Goal: Task Accomplishment & Management: Use online tool/utility

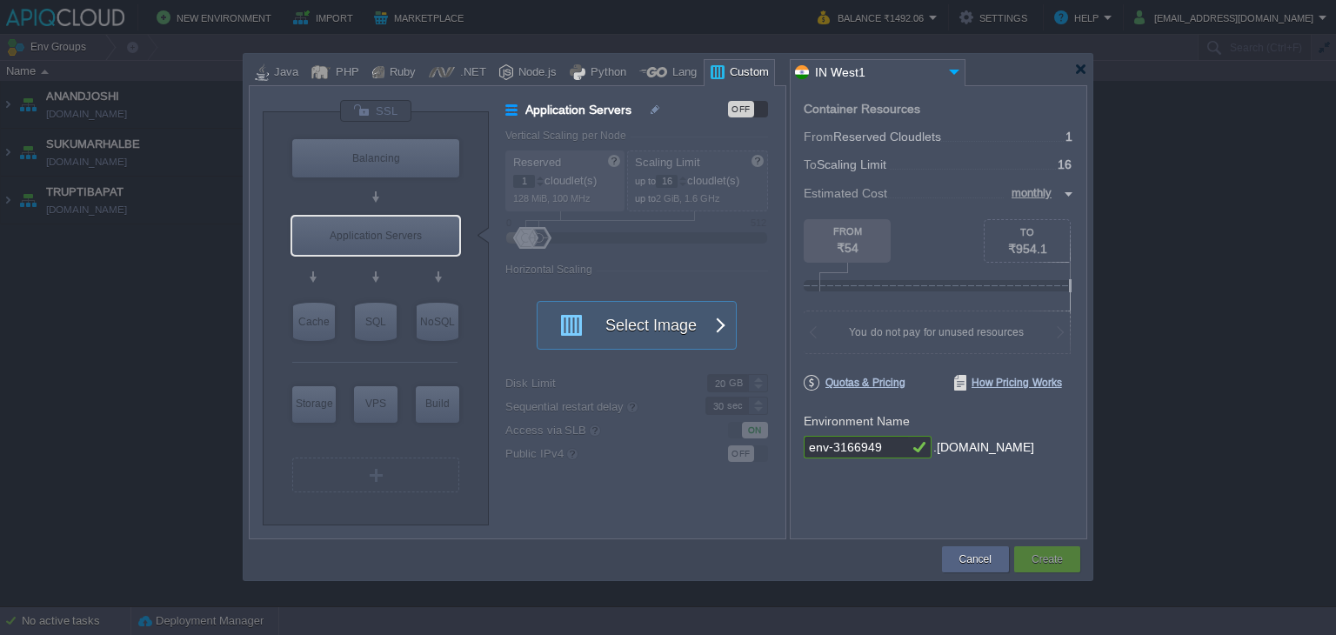
click at [1087, 73] on div at bounding box center [670, 69] width 843 height 31
click at [1078, 70] on div at bounding box center [1080, 69] width 13 height 13
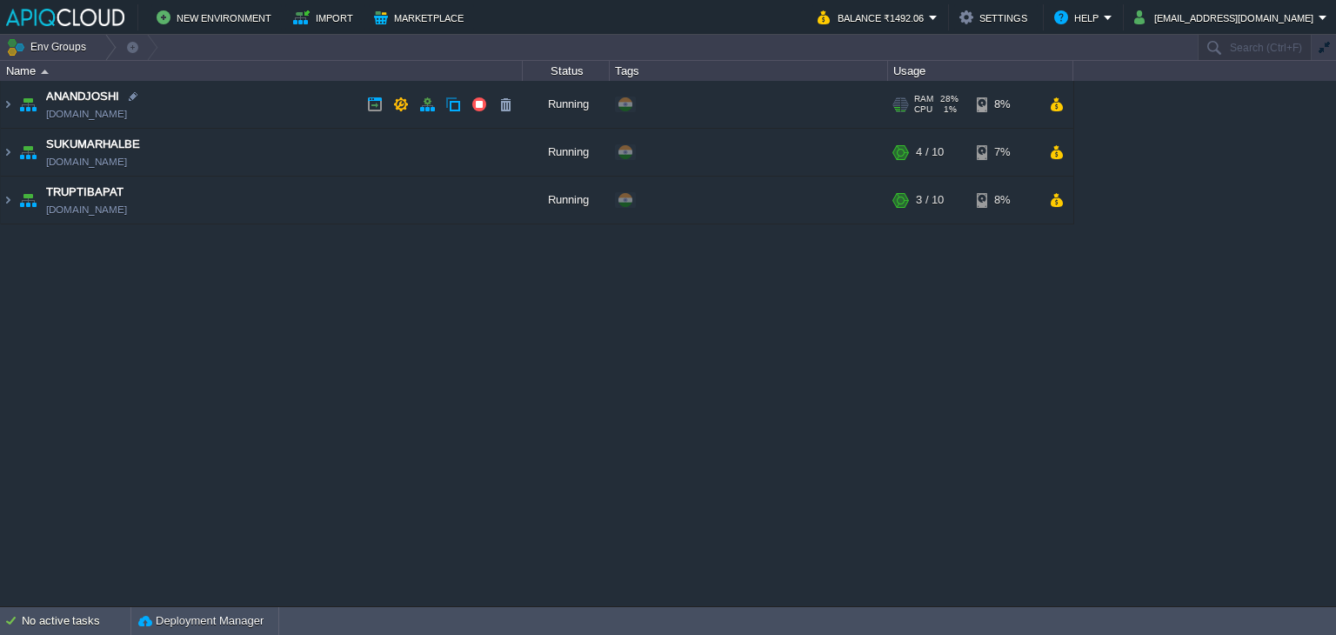
click at [275, 113] on td "ANANDJOSHI [DOMAIN_NAME]" at bounding box center [262, 105] width 522 height 48
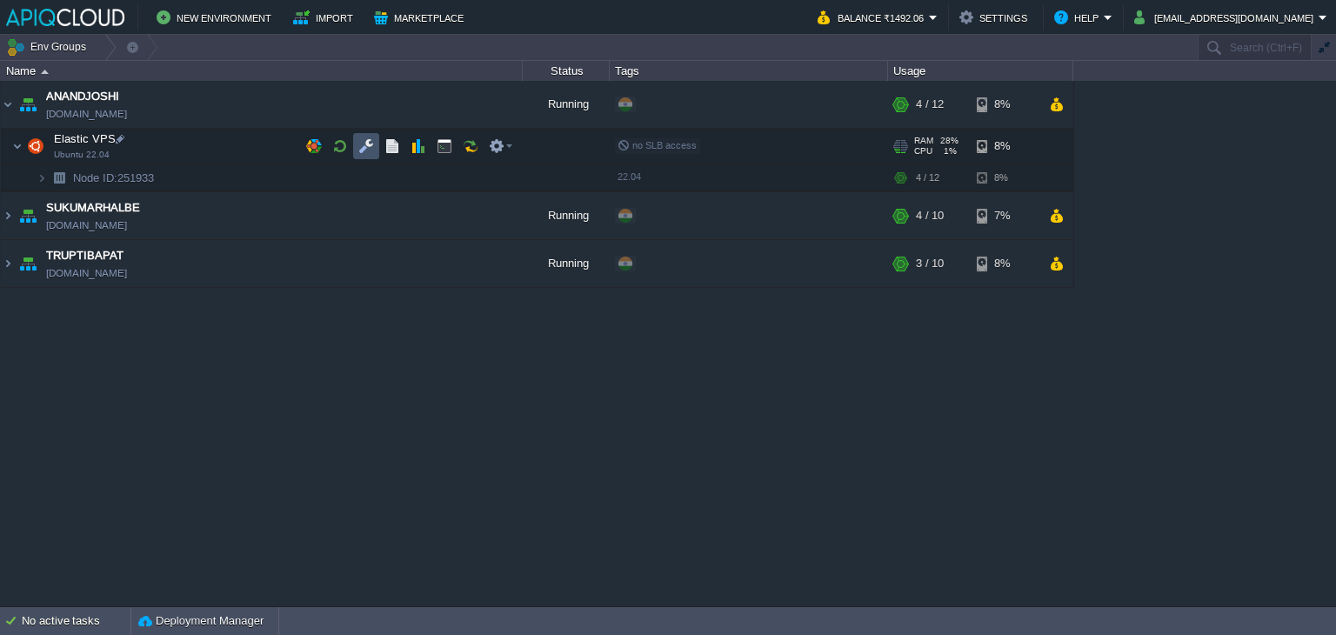
click at [372, 140] on button "button" at bounding box center [366, 146] width 16 height 16
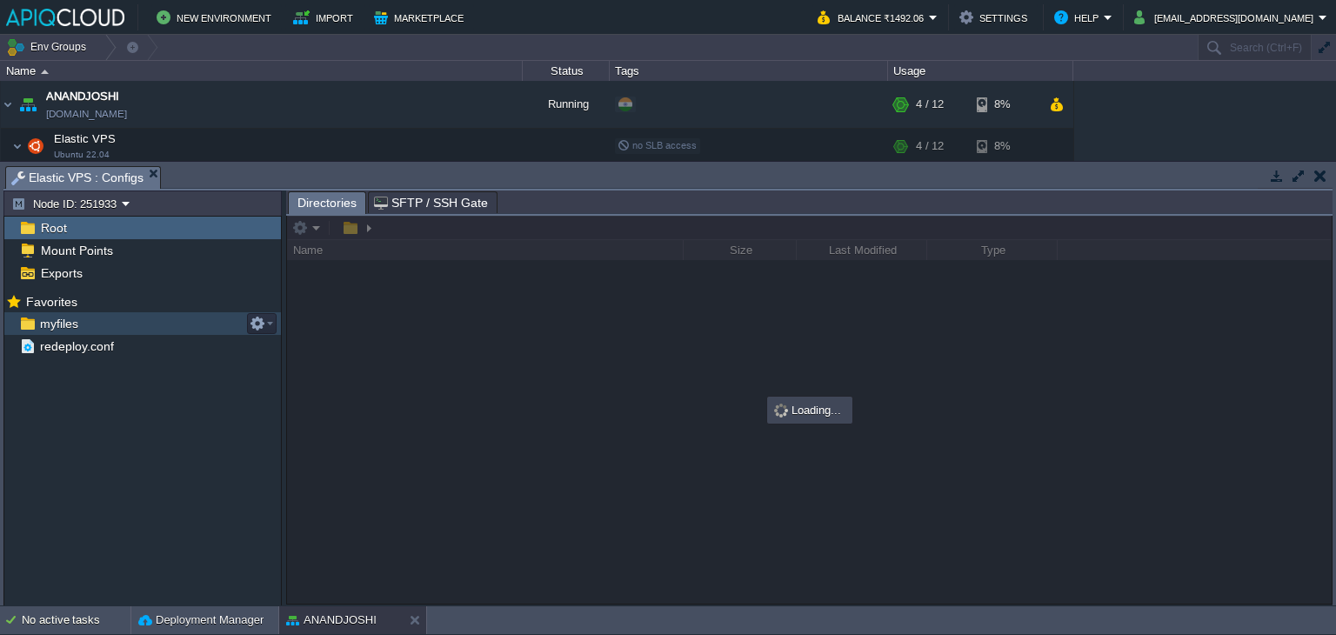
click at [73, 327] on span "myfiles" at bounding box center [59, 324] width 44 height 16
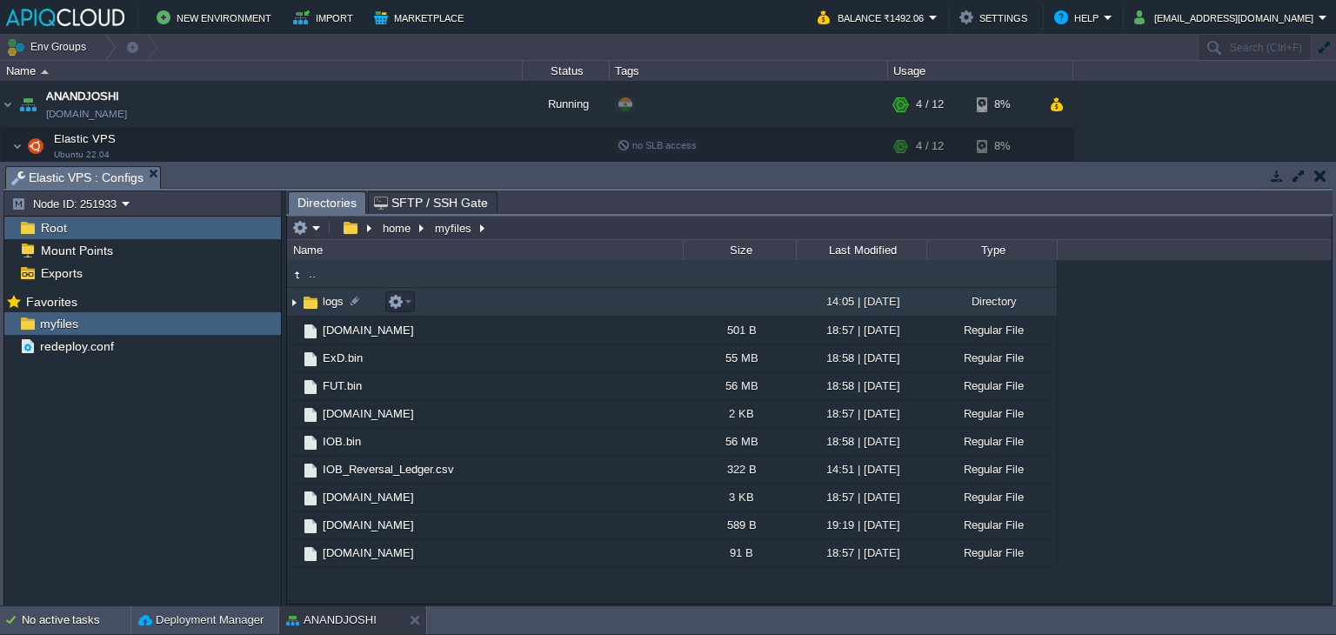
click at [295, 306] on img at bounding box center [294, 302] width 14 height 27
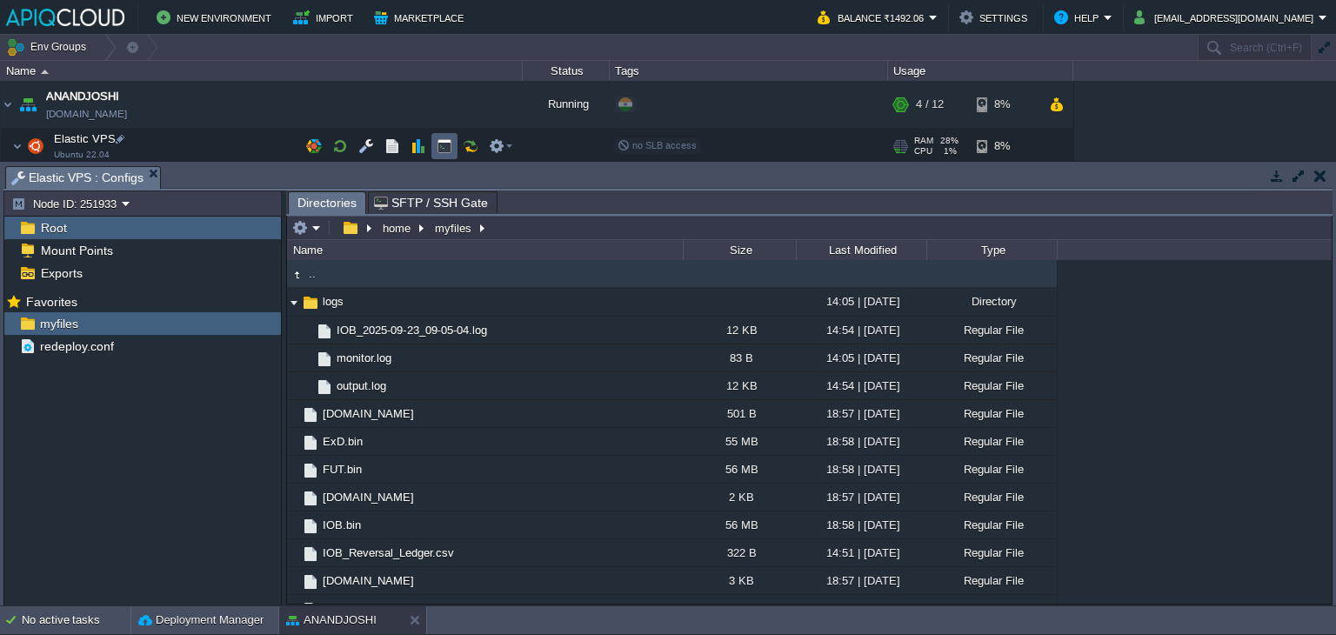
click at [437, 142] on button "button" at bounding box center [444, 146] width 16 height 16
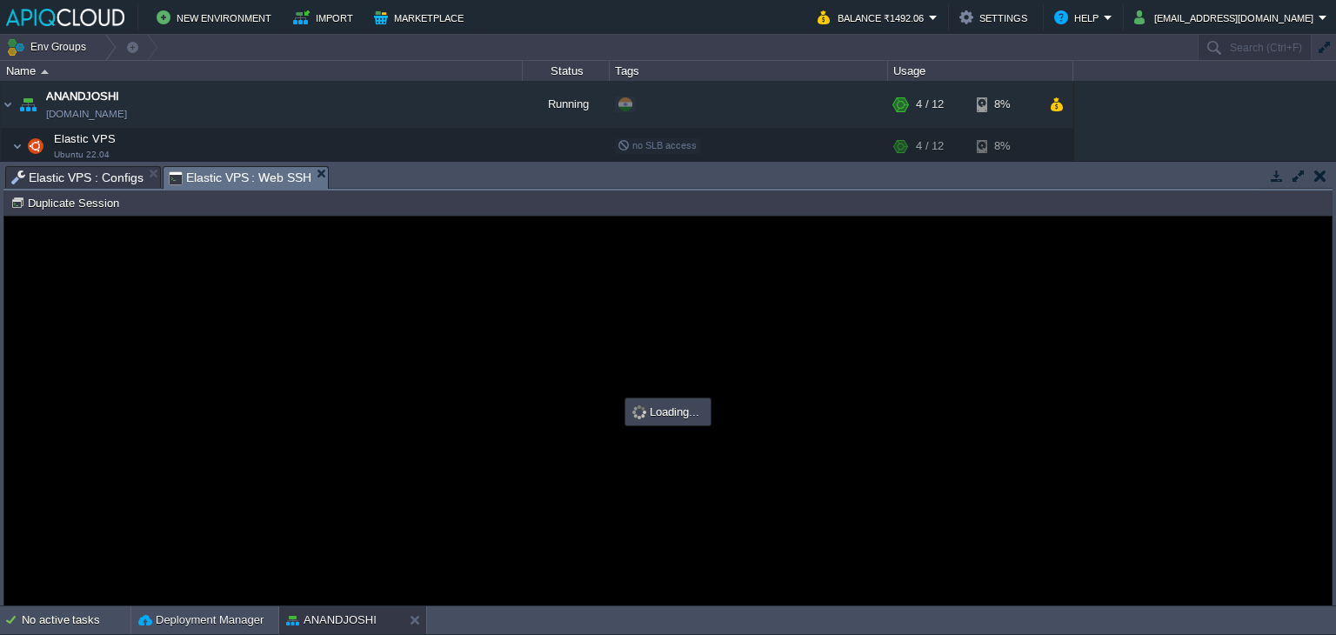
type input "#000000"
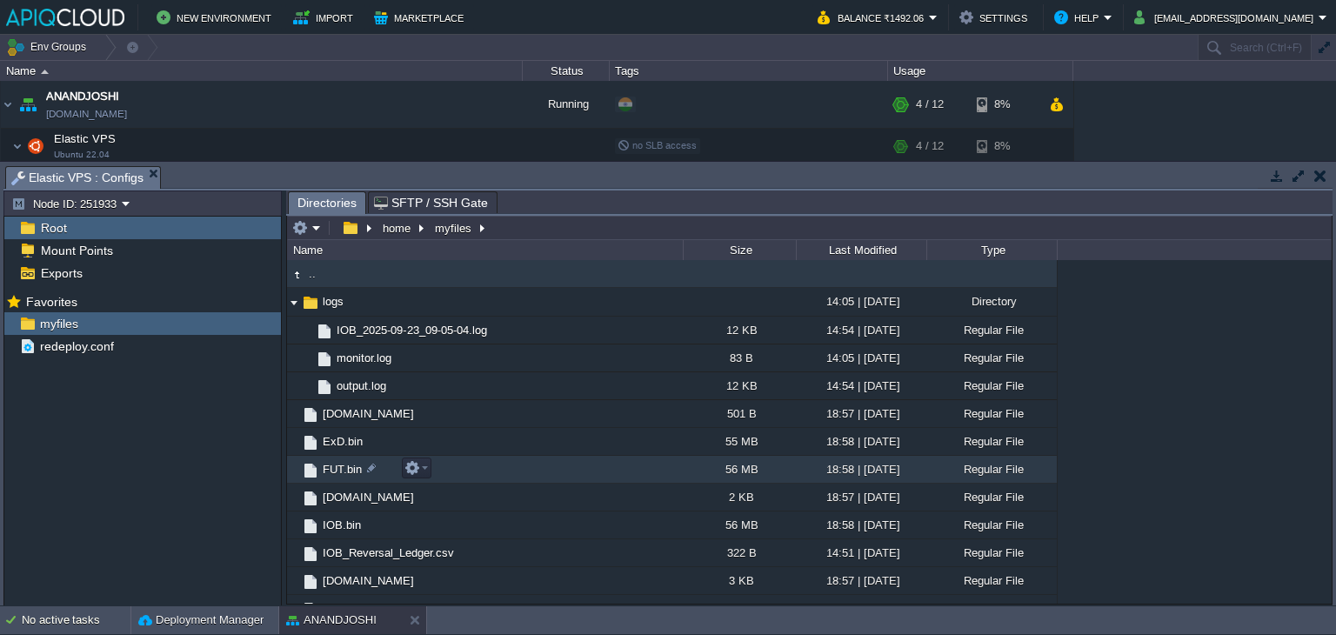
scroll to position [43, 0]
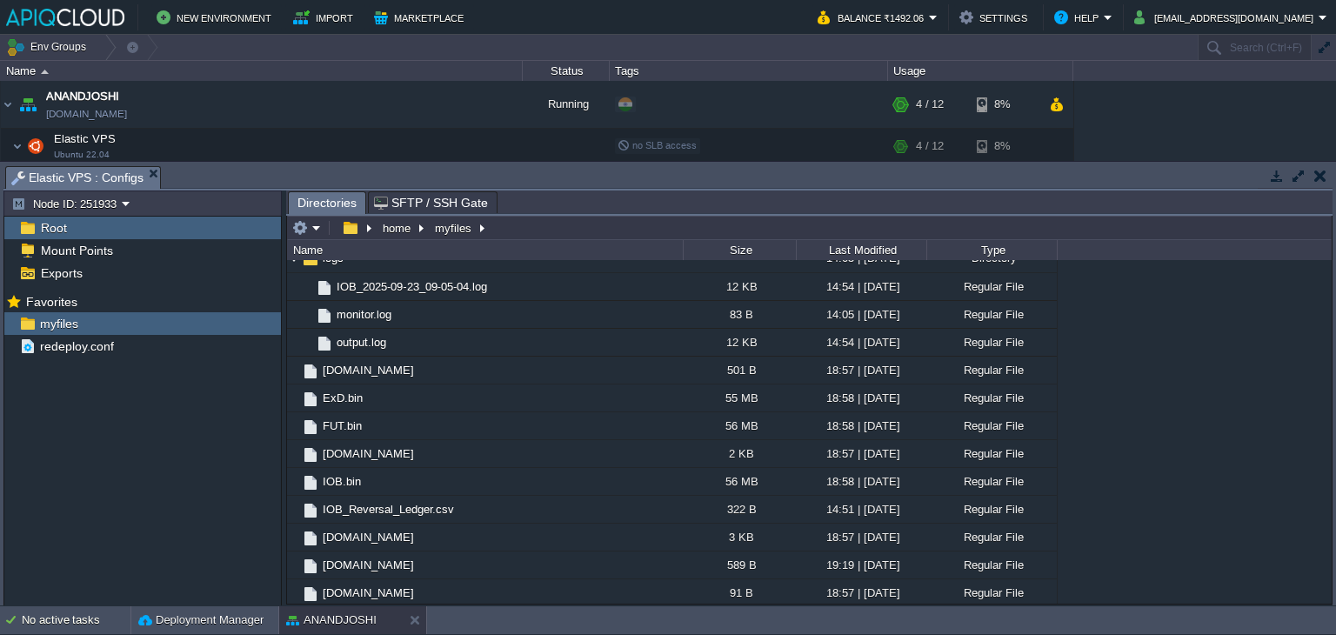
drag, startPoint x: 86, startPoint y: 521, endPoint x: 111, endPoint y: 498, distance: 33.9
click at [86, 521] on div "Mark the most frequently used files and directories as Favorites to easily acce…" at bounding box center [142, 450] width 277 height 320
click at [449, 145] on button "button" at bounding box center [444, 146] width 16 height 16
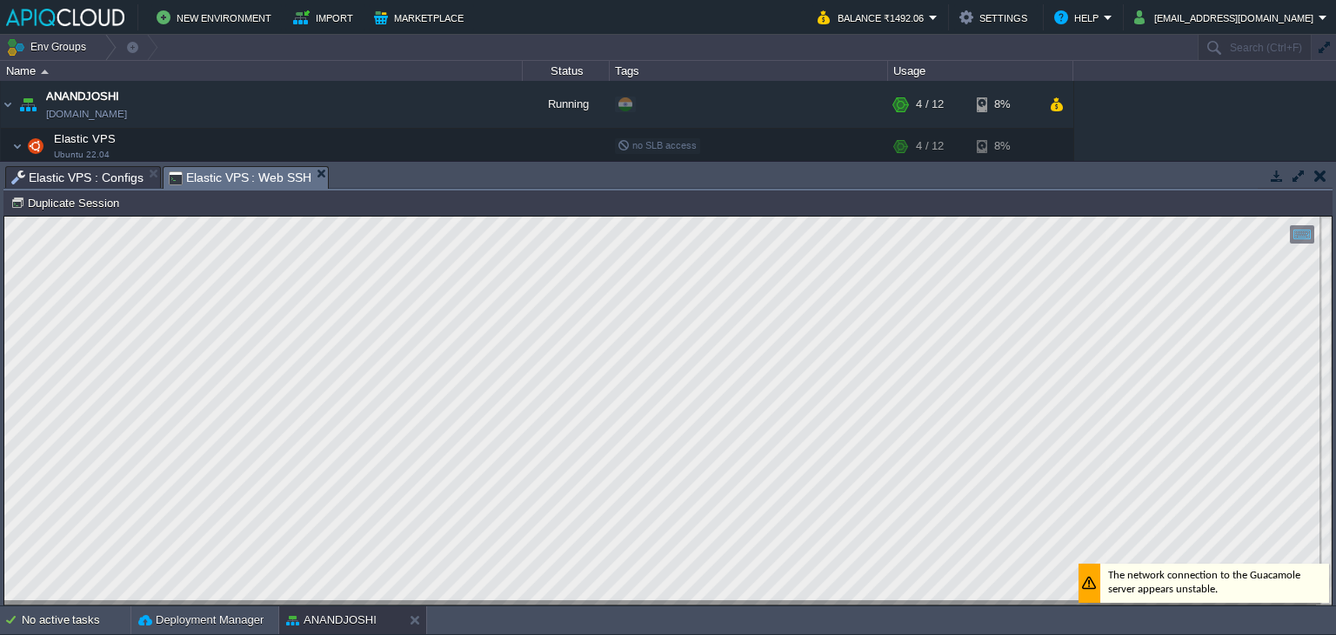
scroll to position [0, 0]
click at [70, 171] on span "Elastic VPS : Configs" at bounding box center [77, 177] width 132 height 21
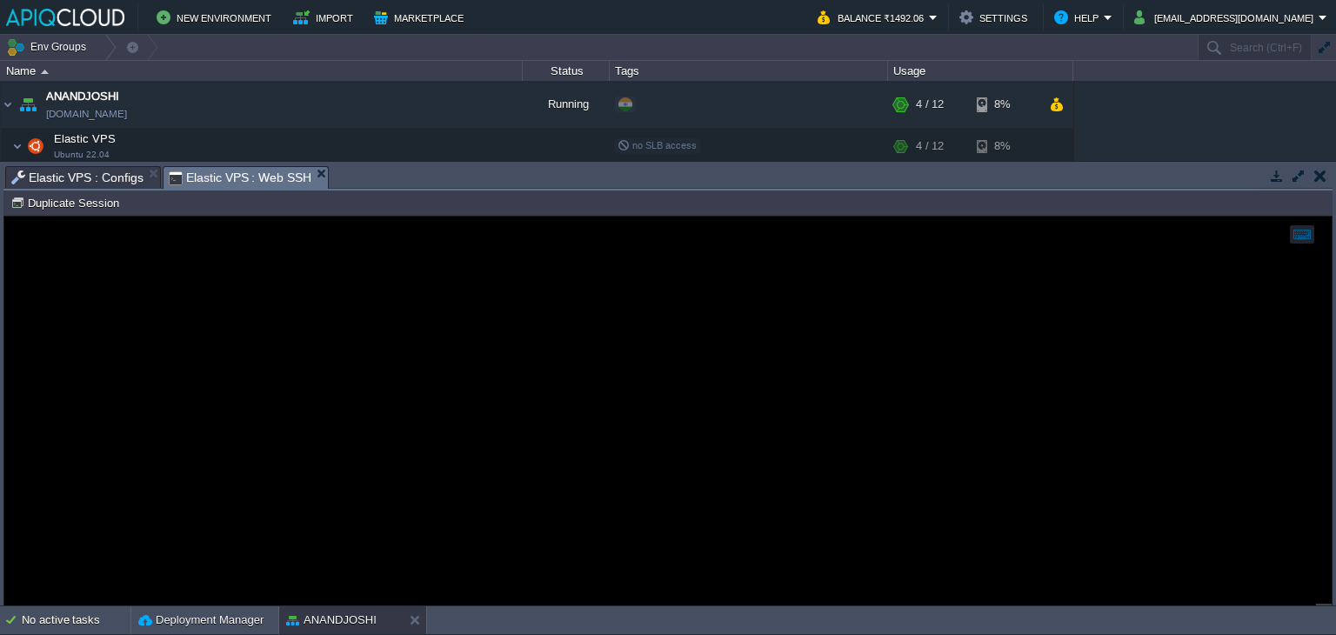
click at [245, 176] on span "Elastic VPS : Web SSH" at bounding box center [240, 178] width 143 height 22
click at [76, 185] on span "Elastic VPS : Configs" at bounding box center [77, 177] width 132 height 21
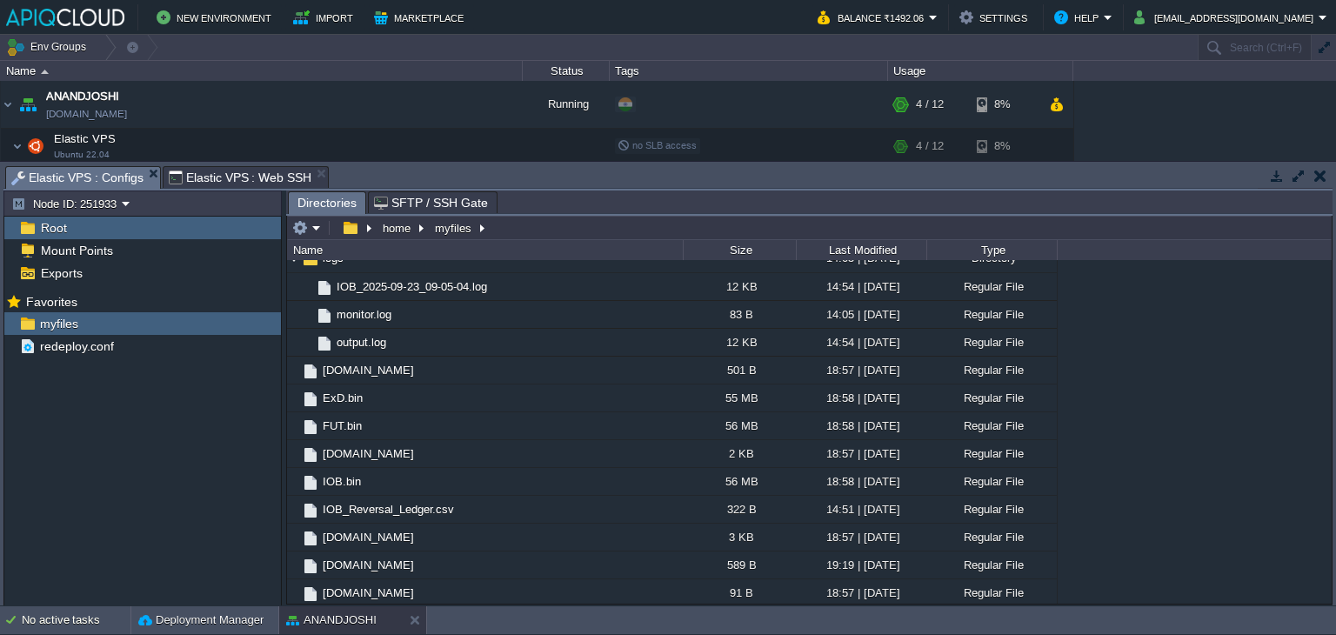
click at [216, 177] on span "Elastic VPS : Web SSH" at bounding box center [240, 177] width 143 height 21
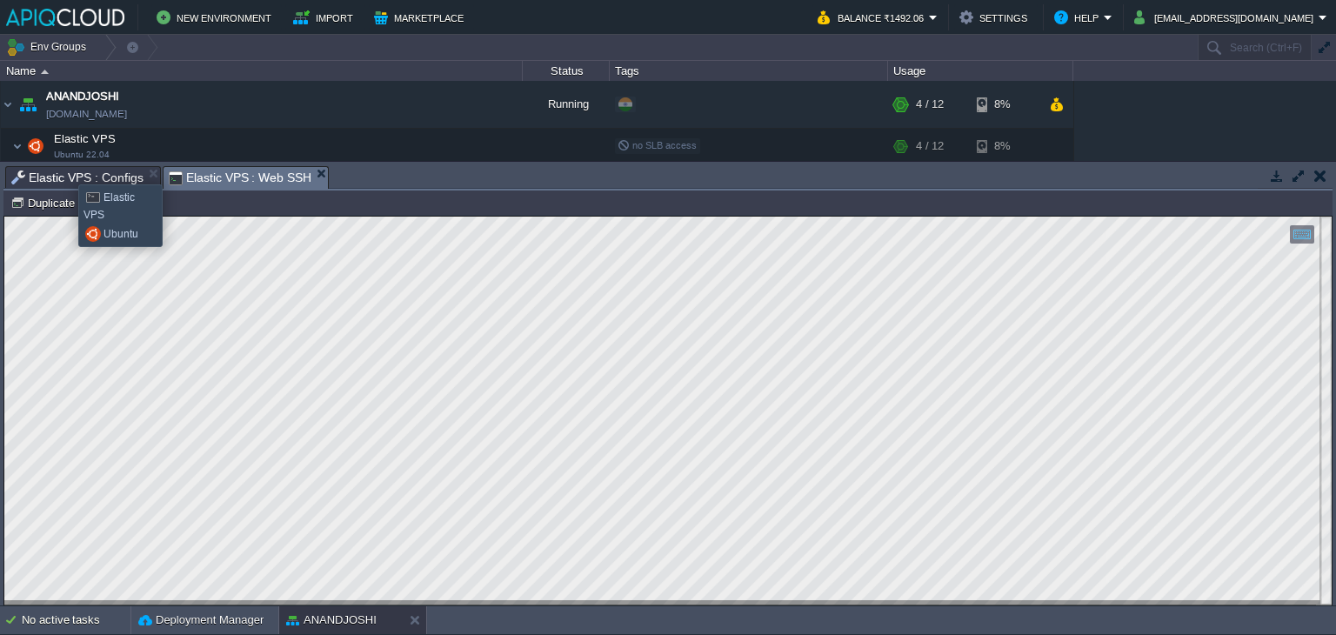
click at [65, 169] on span "Elastic VPS : Configs" at bounding box center [77, 177] width 132 height 21
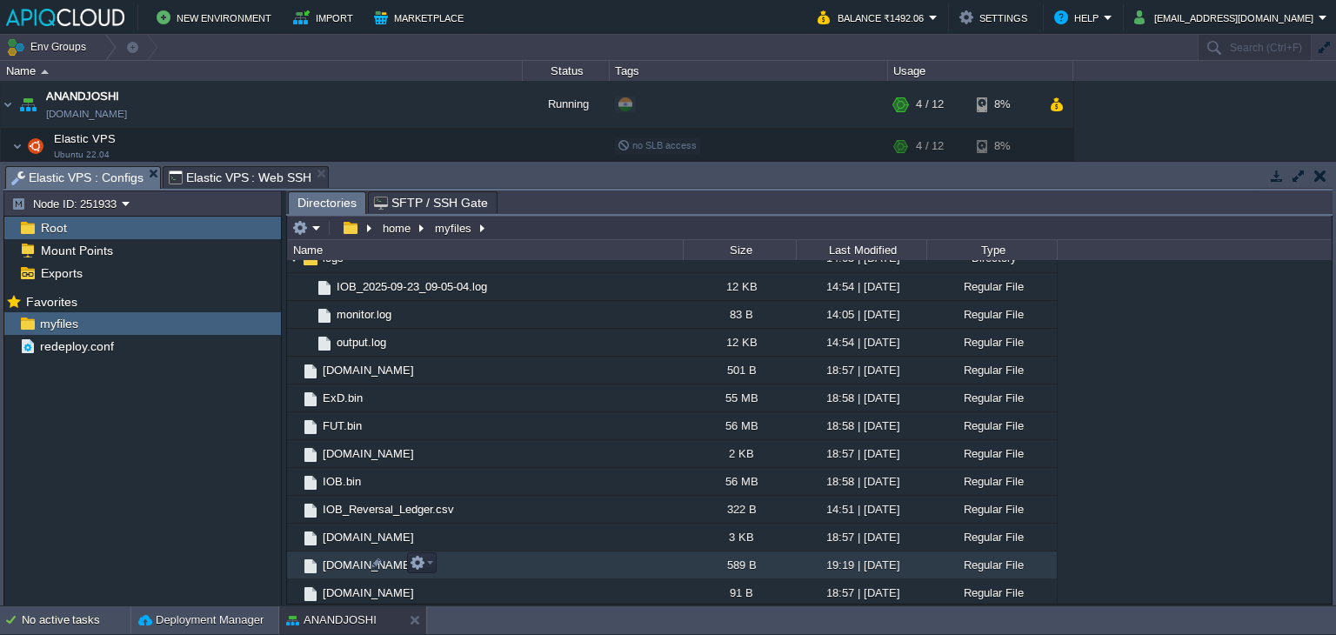
click at [344, 561] on span "[DOMAIN_NAME]" at bounding box center [368, 564] width 97 height 15
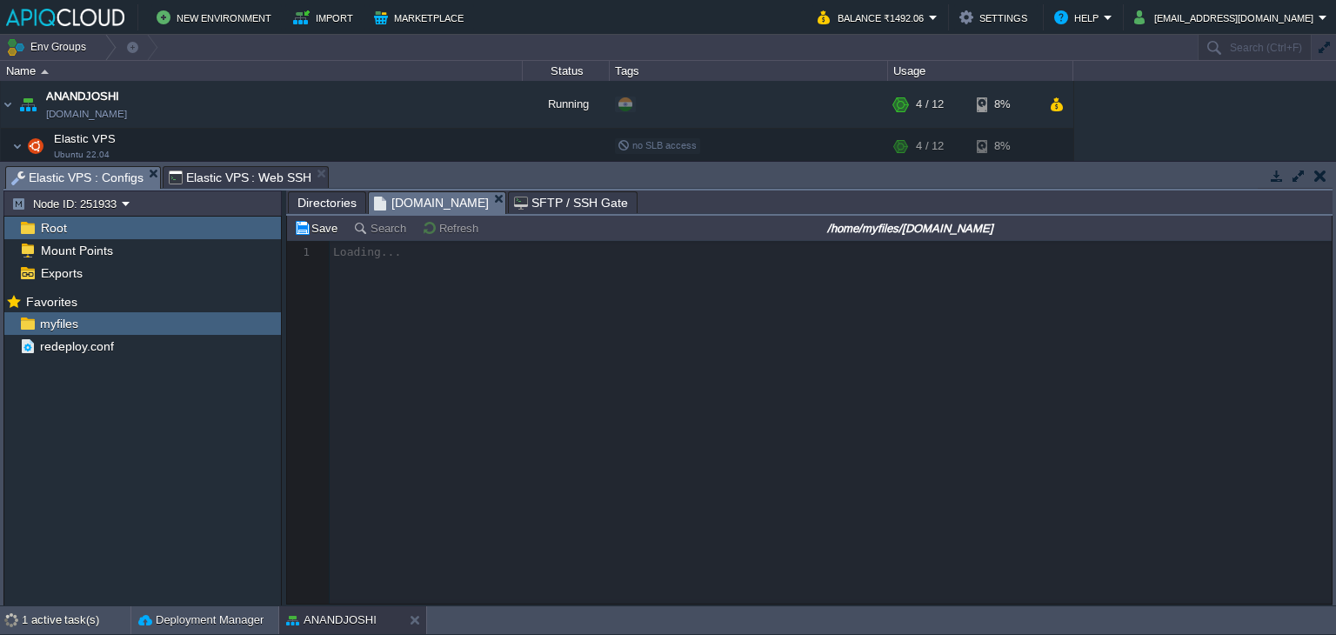
scroll to position [5, 0]
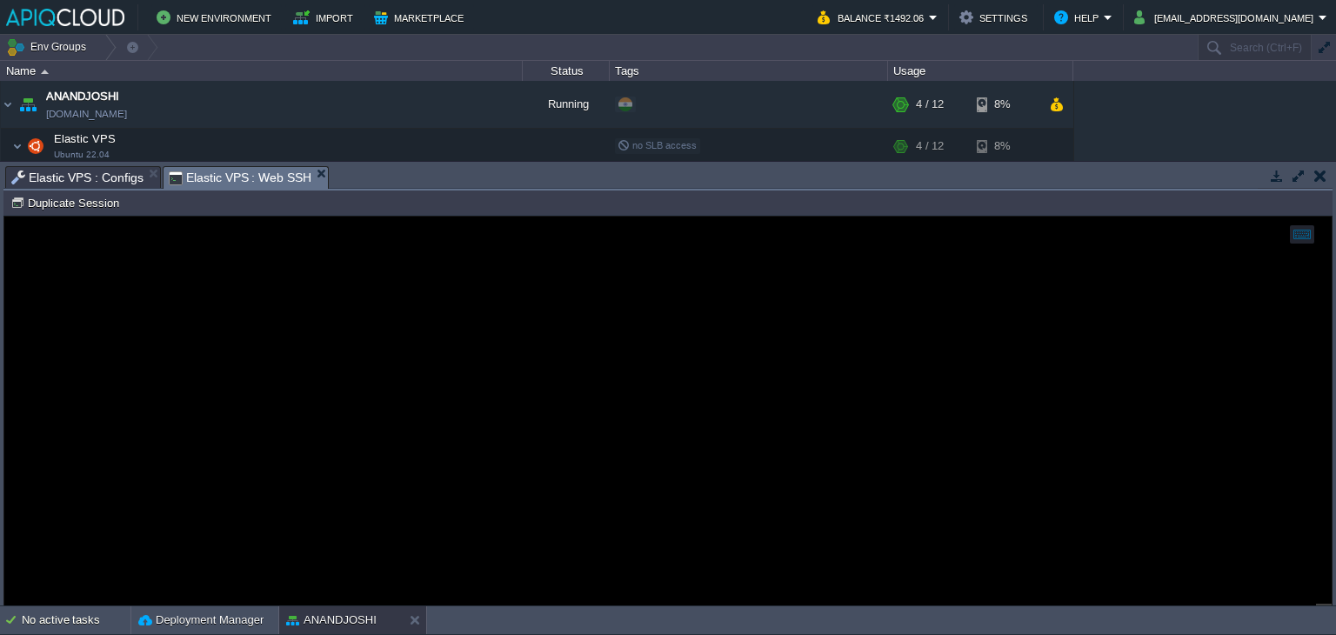
click at [274, 173] on span "Elastic VPS : Web SSH" at bounding box center [240, 178] width 143 height 22
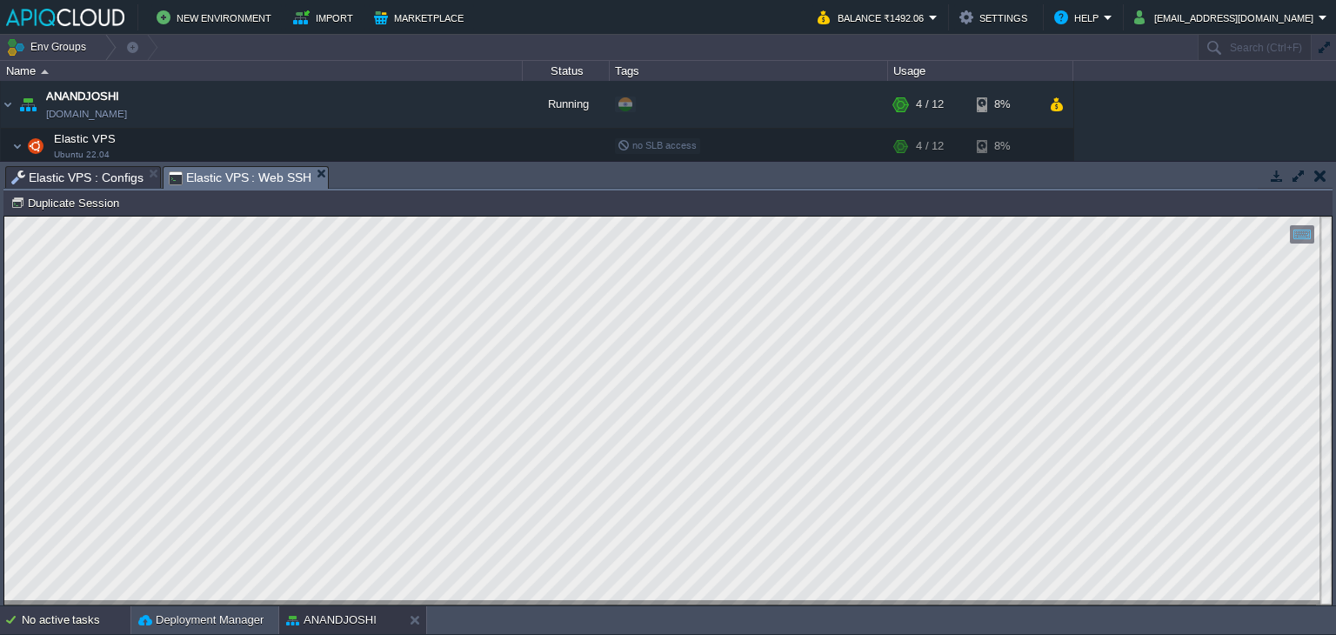
click at [57, 629] on div "No active tasks" at bounding box center [76, 620] width 109 height 28
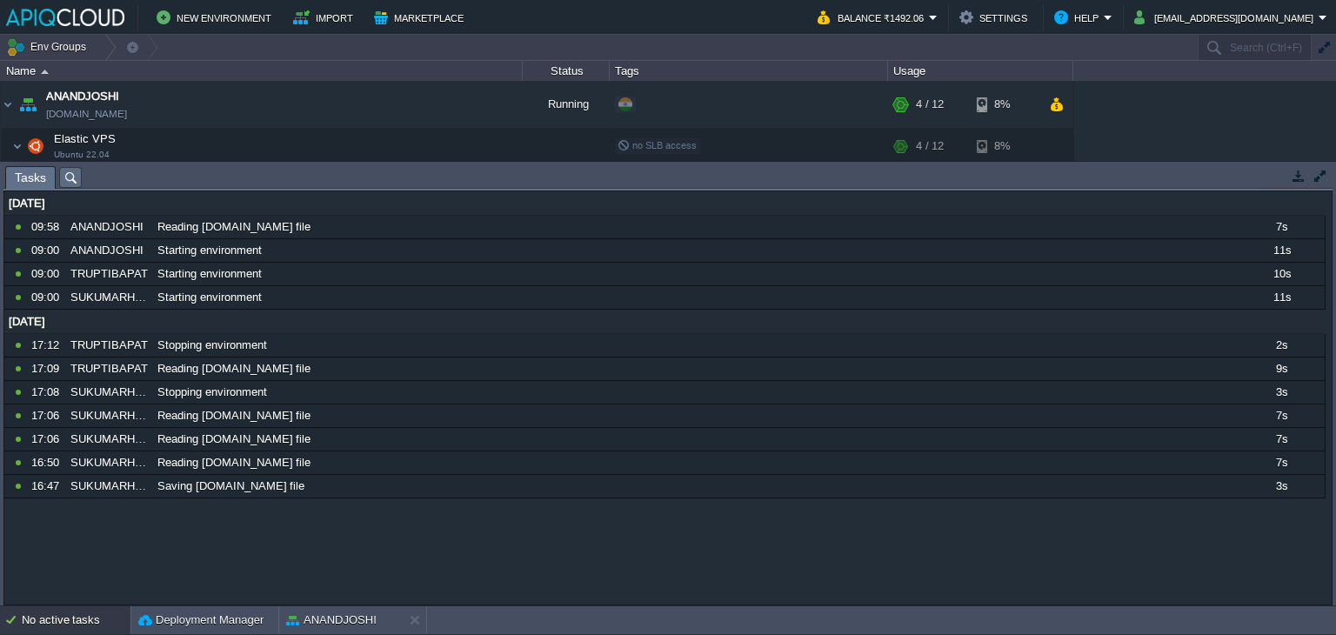
click at [57, 629] on div "No active tasks" at bounding box center [76, 620] width 109 height 28
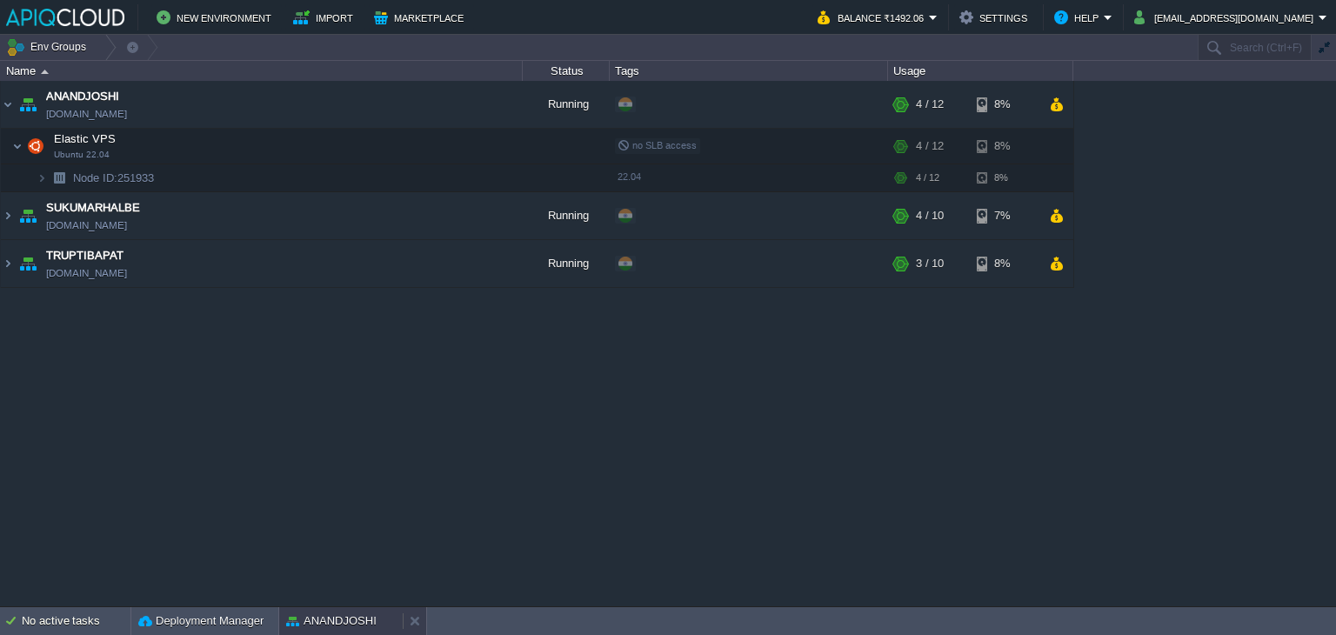
click at [307, 621] on button "ANANDJOSHI" at bounding box center [331, 620] width 90 height 17
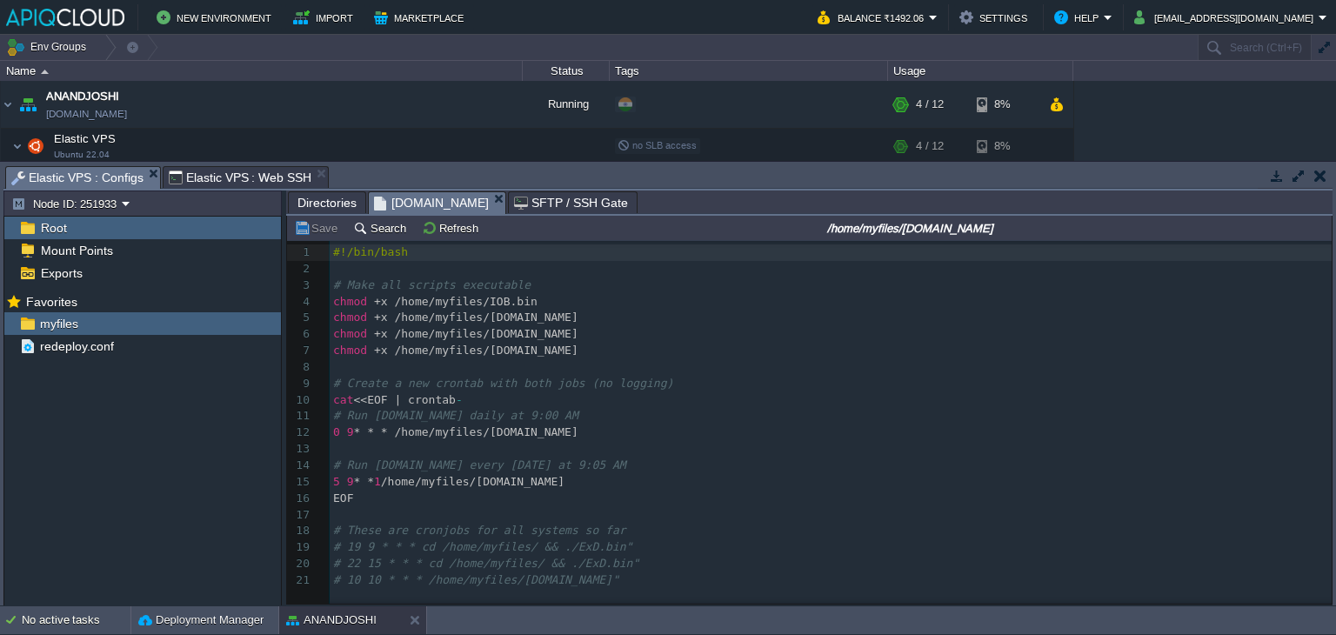
click at [86, 172] on span "Elastic VPS : Configs" at bounding box center [77, 178] width 132 height 22
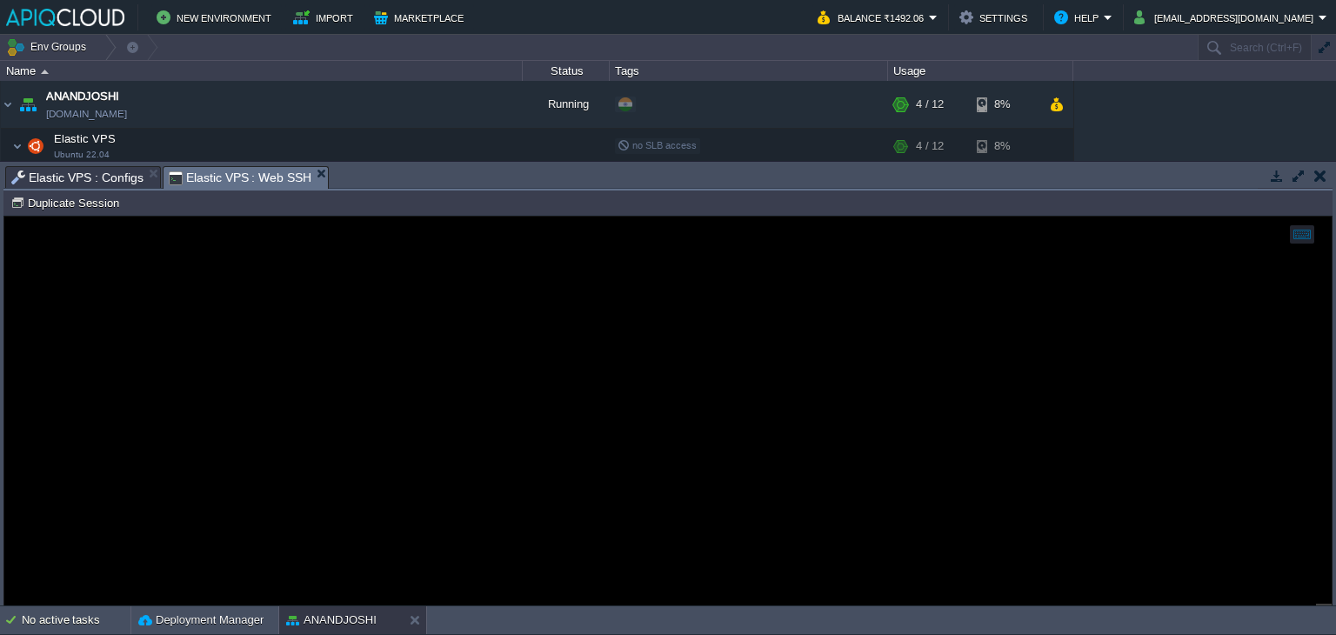
click at [234, 173] on span "Elastic VPS : Web SSH" at bounding box center [240, 178] width 143 height 22
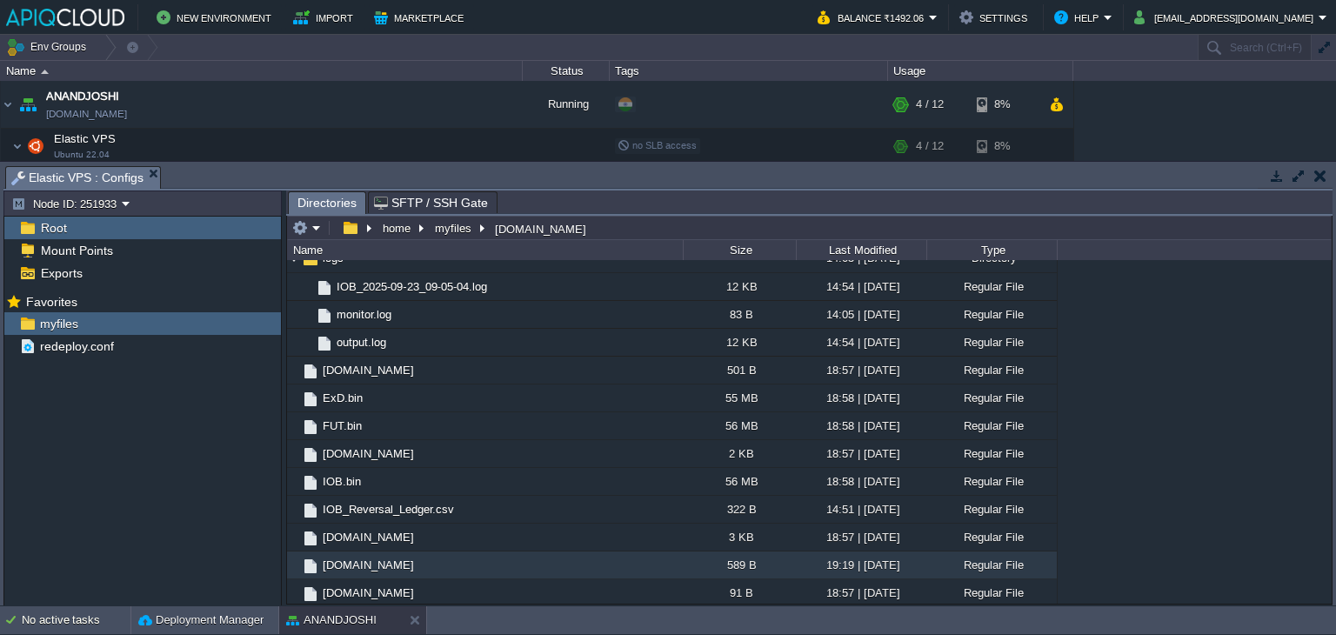
click at [1322, 175] on button "button" at bounding box center [1320, 176] width 12 height 16
